Goal: Information Seeking & Learning: Learn about a topic

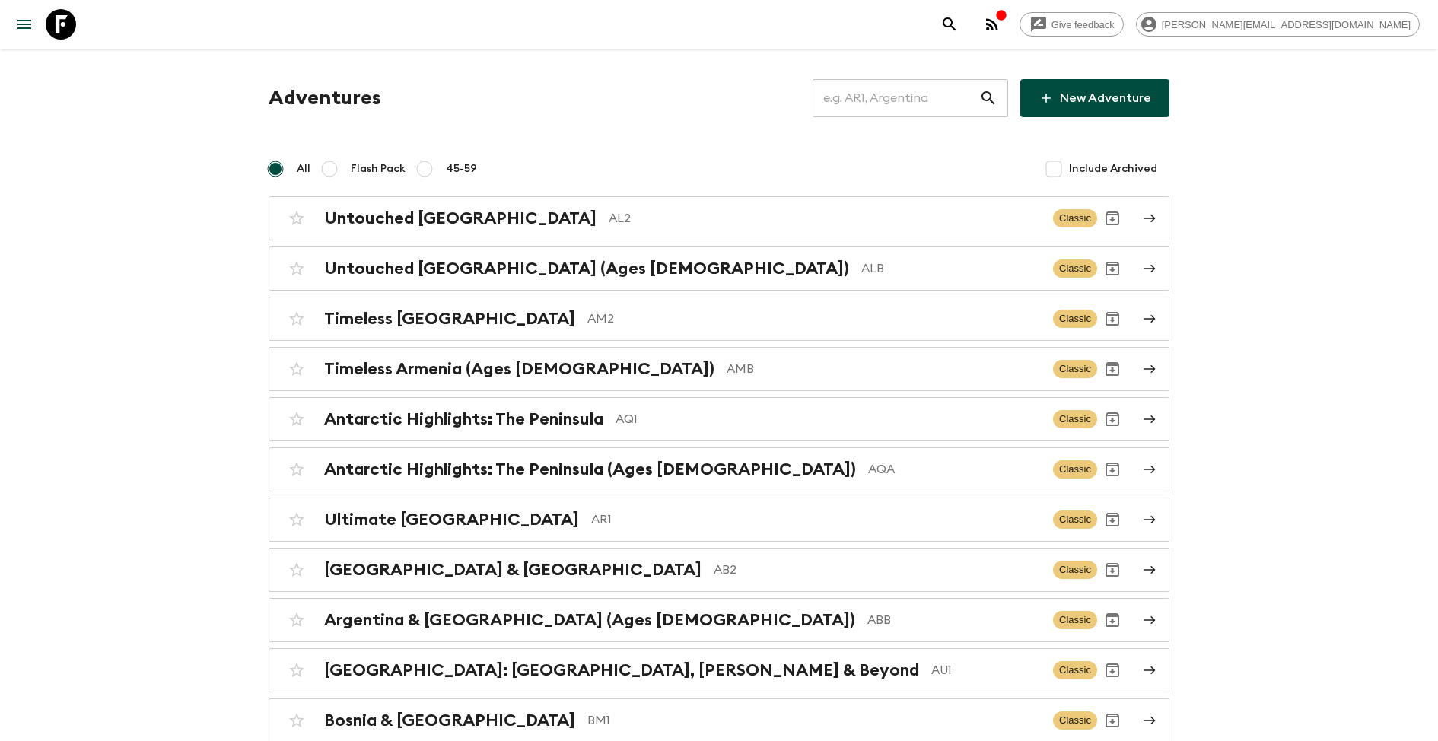
click at [862, 104] on input "text" at bounding box center [896, 98] width 167 height 43
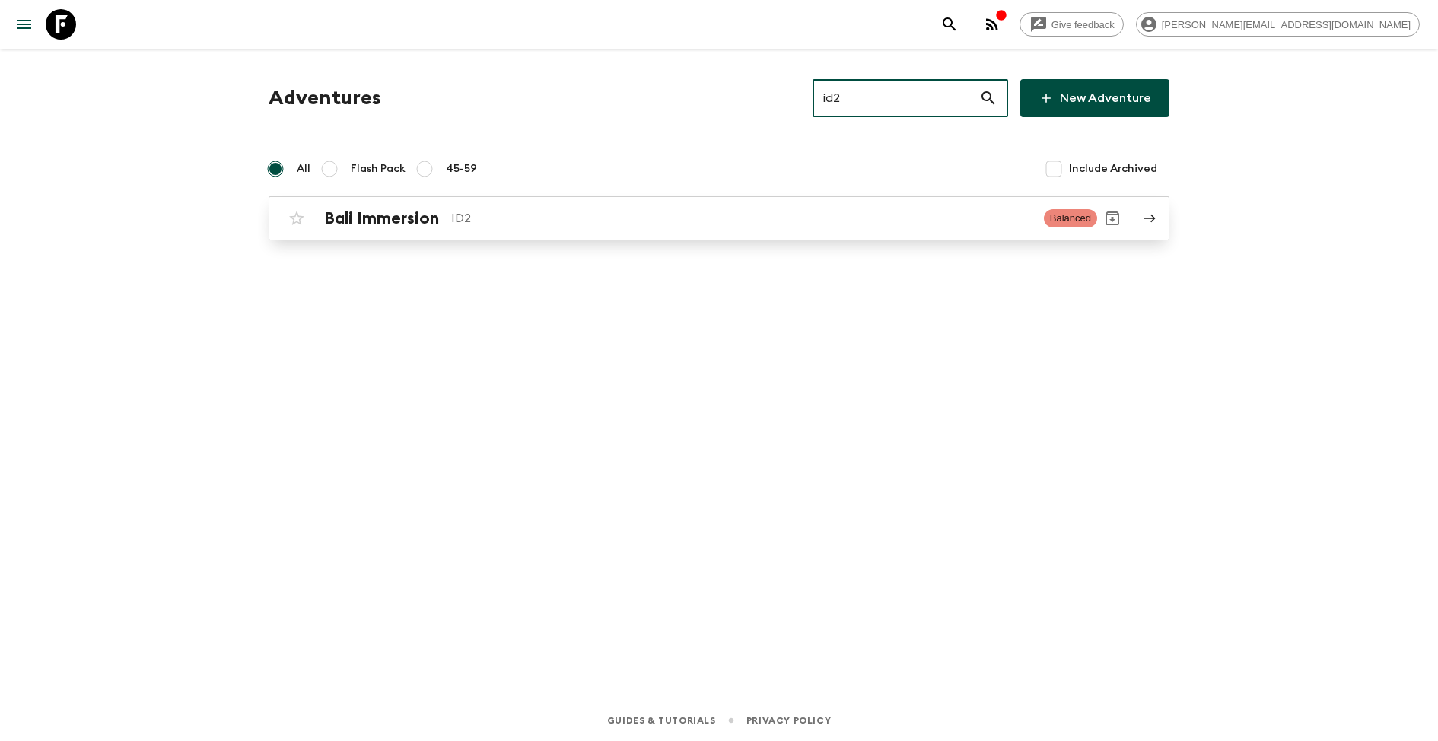
type input "id2"
click at [549, 230] on div "Bali Immersion ID2 Balanced" at bounding box center [690, 218] width 816 height 30
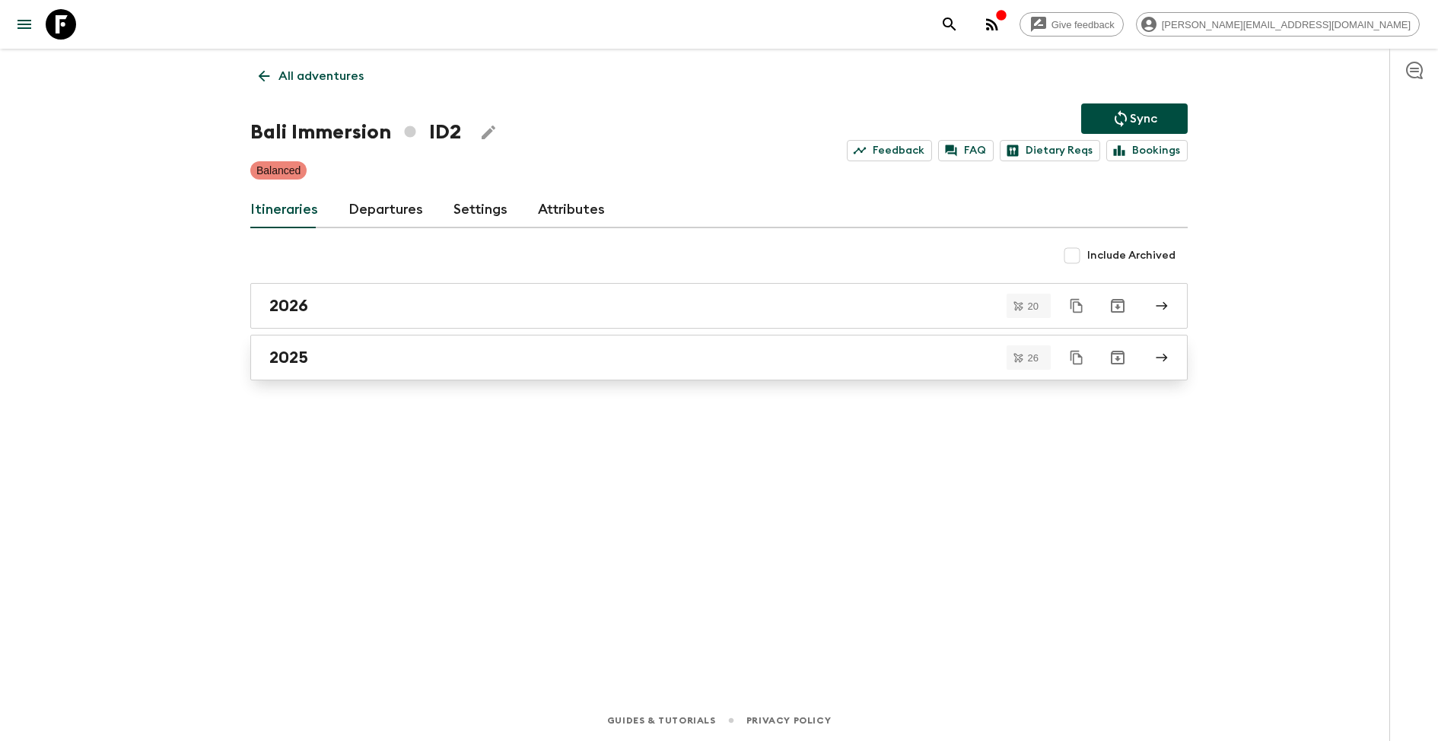
click at [460, 361] on div "2025" at bounding box center [704, 358] width 871 height 20
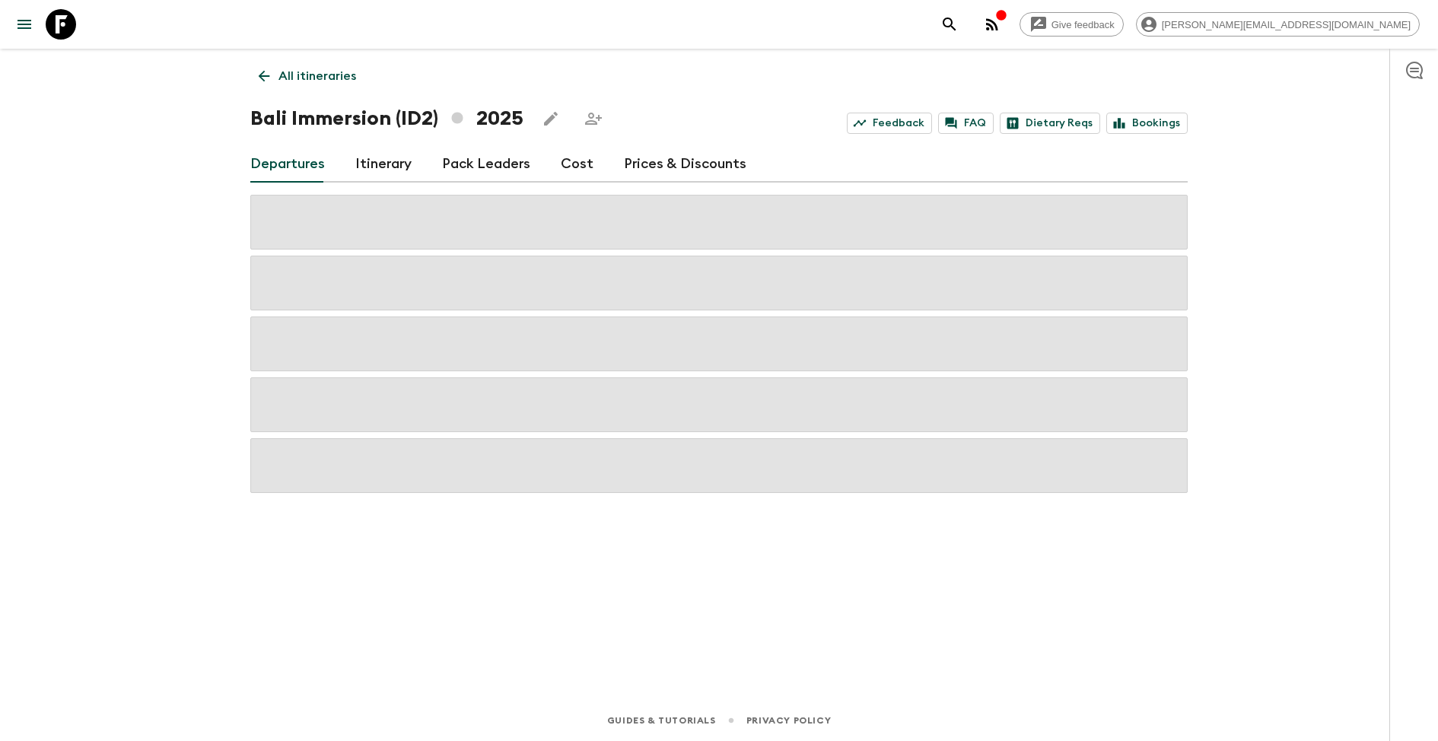
click at [387, 164] on link "Itinerary" at bounding box center [383, 164] width 56 height 37
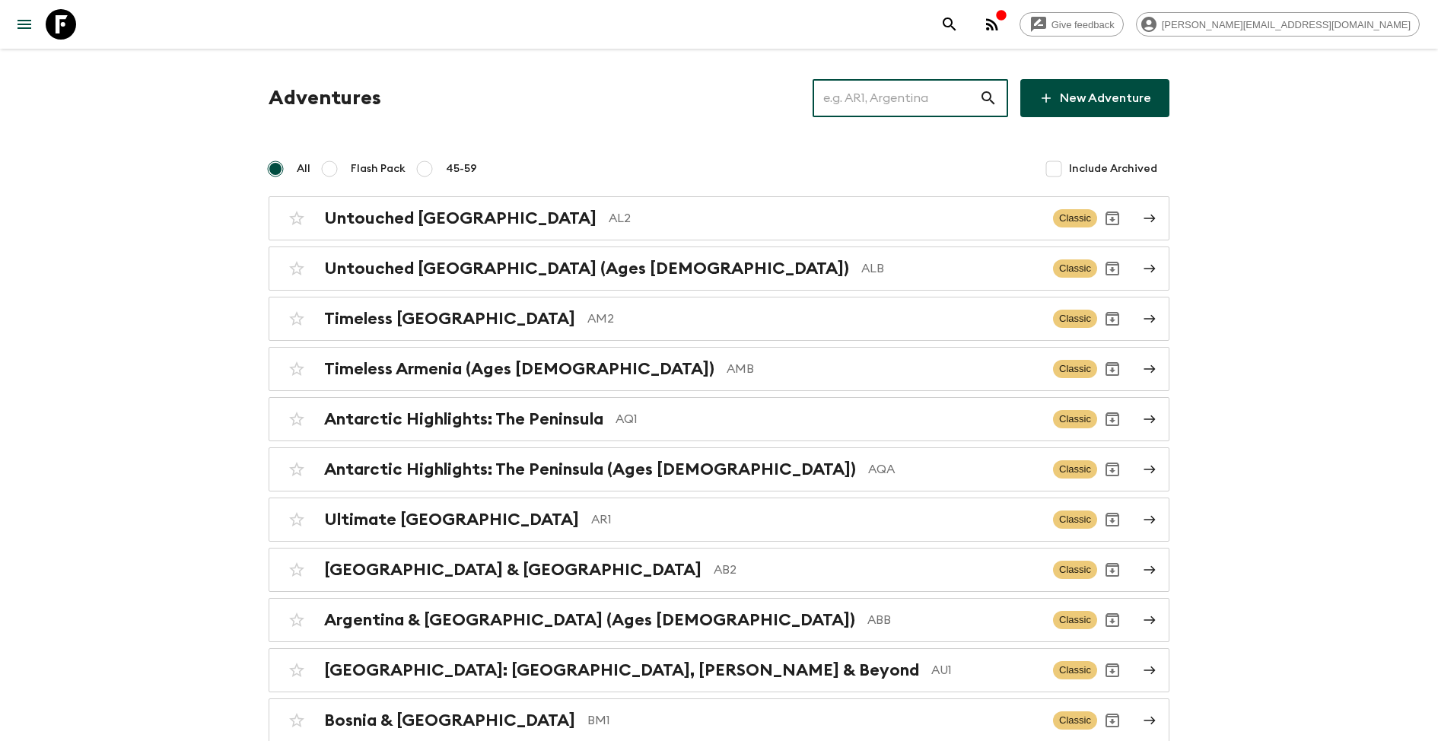
click at [888, 91] on input "text" at bounding box center [896, 98] width 167 height 43
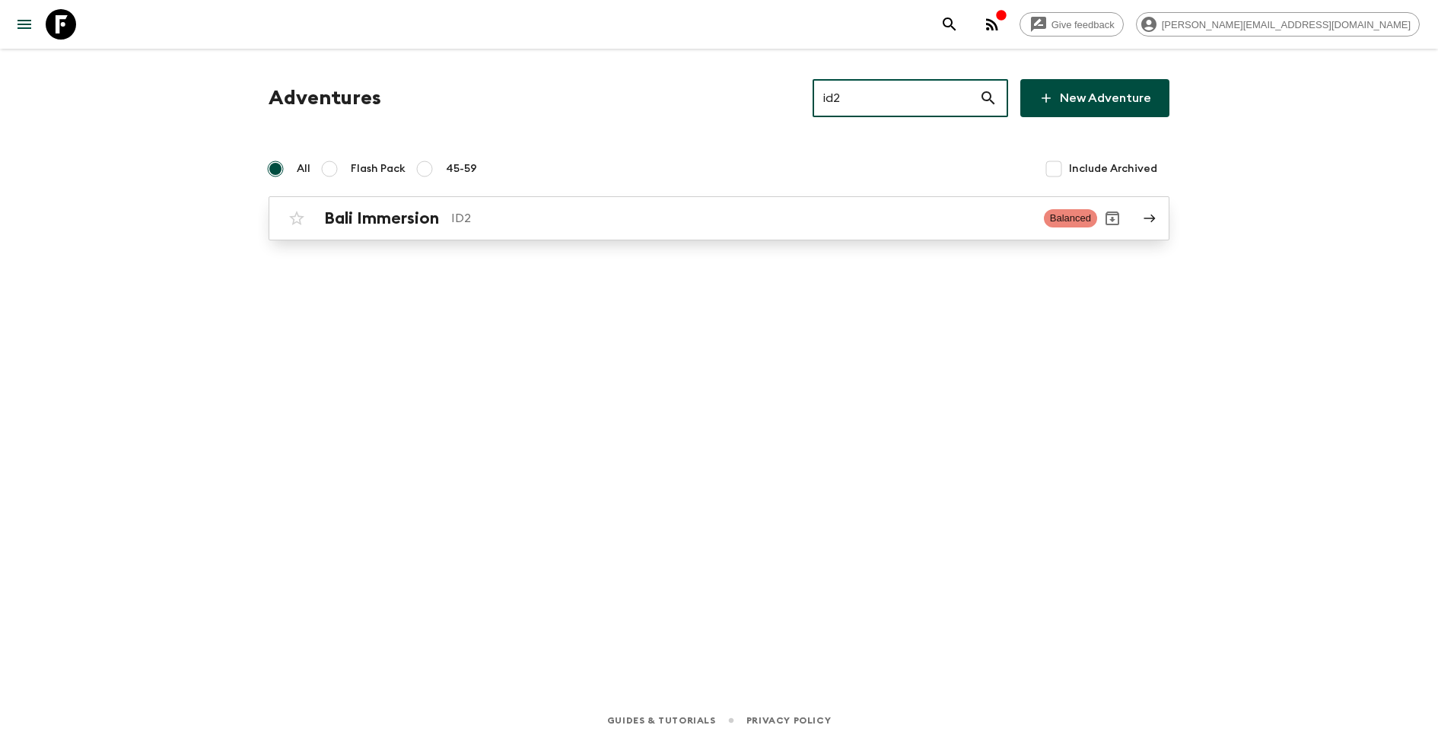
type input "id2"
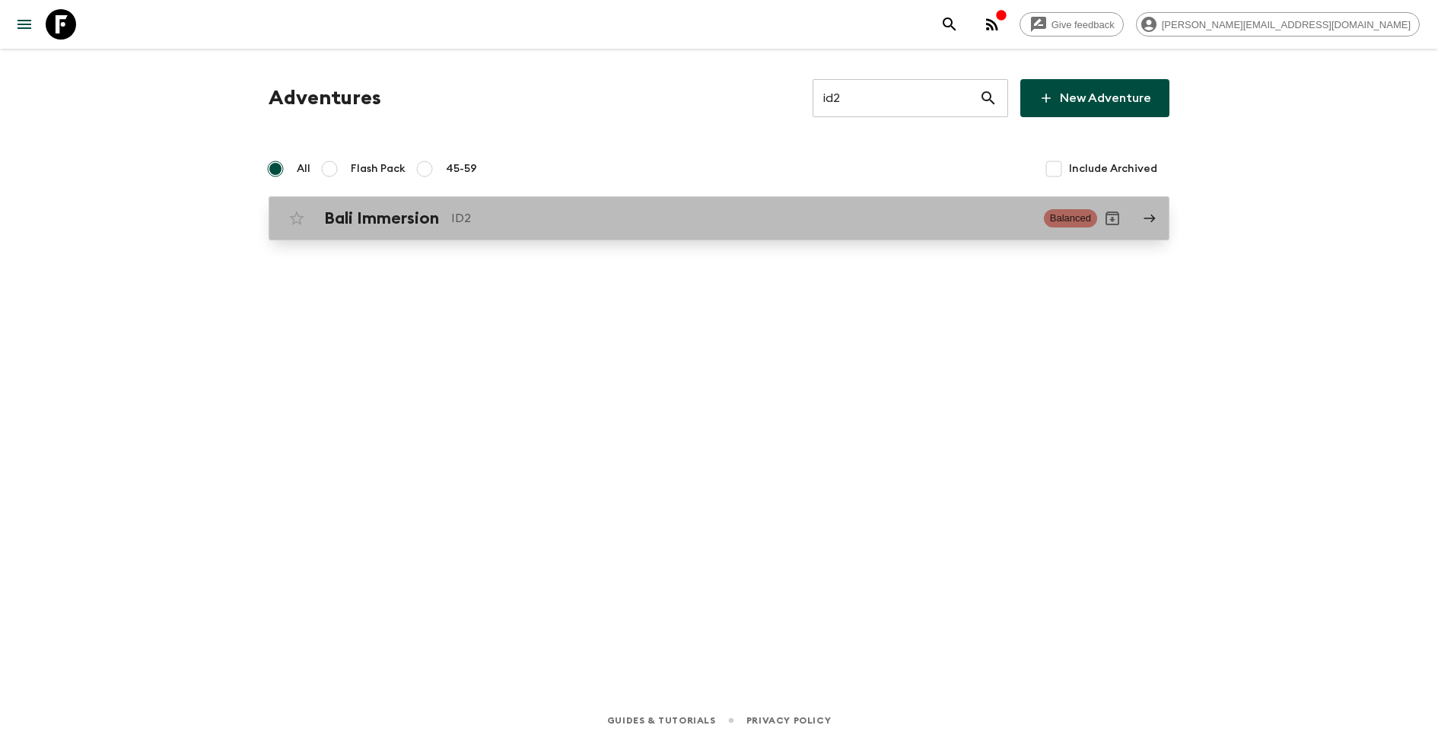
click at [400, 220] on h2 "Bali Immersion" at bounding box center [381, 219] width 115 height 20
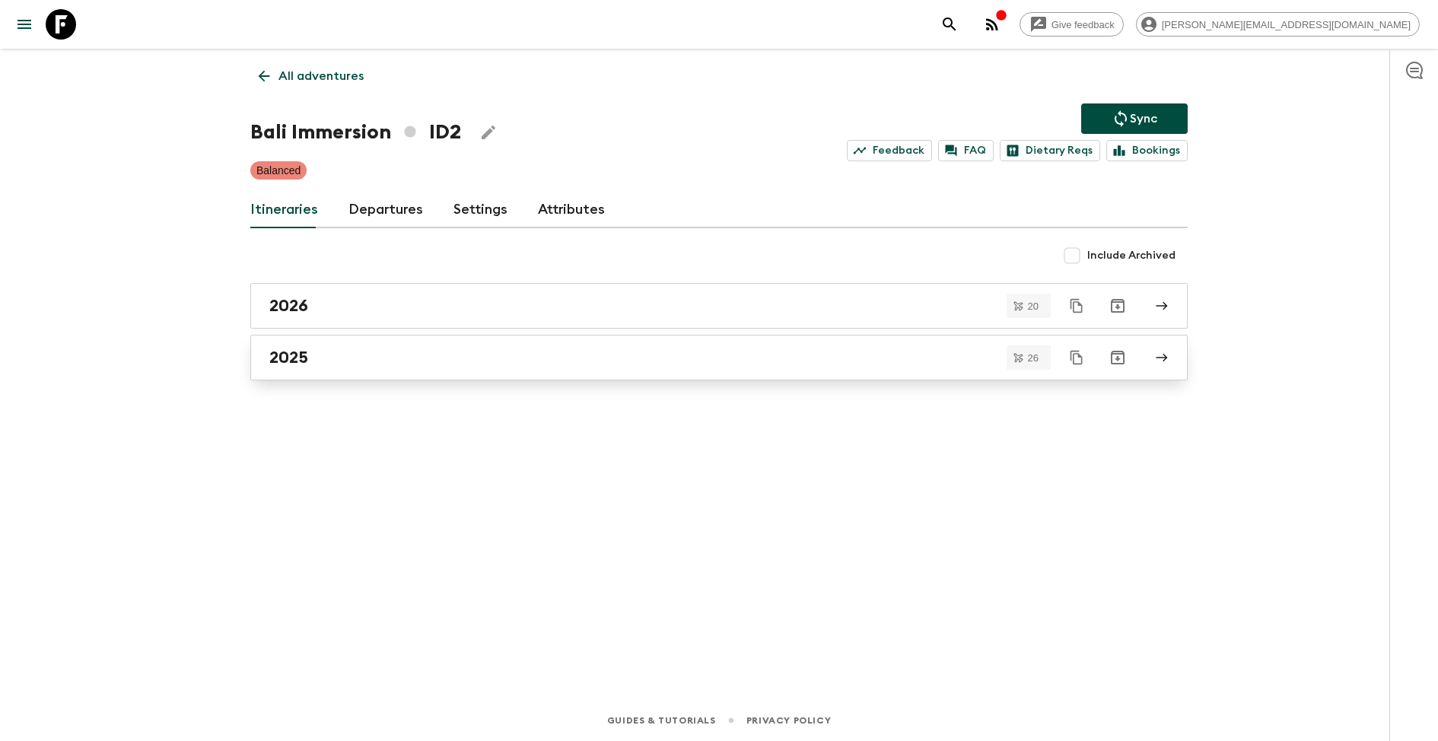
click at [488, 369] on link "2025" at bounding box center [719, 358] width 938 height 46
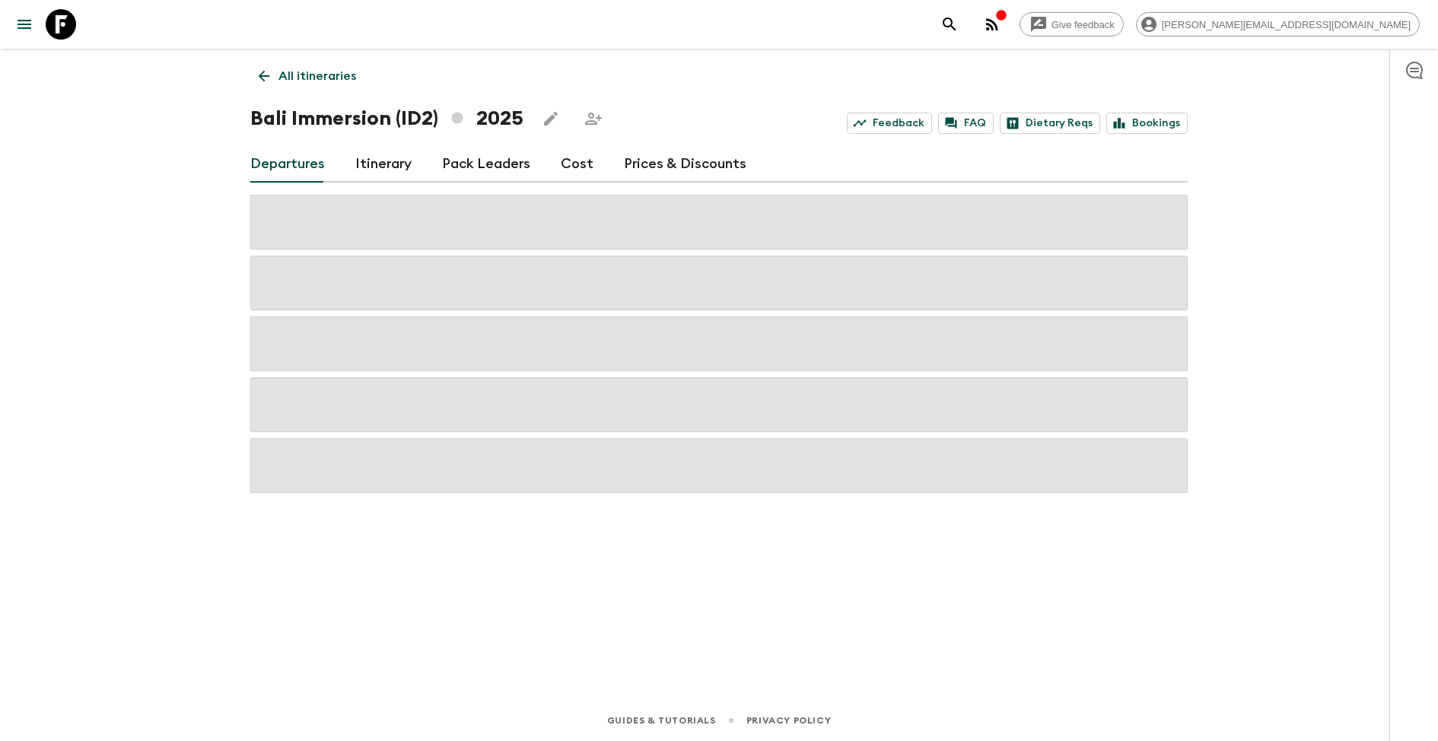
click at [380, 157] on link "Itinerary" at bounding box center [383, 164] width 56 height 37
